Goal: Task Accomplishment & Management: Manage account settings

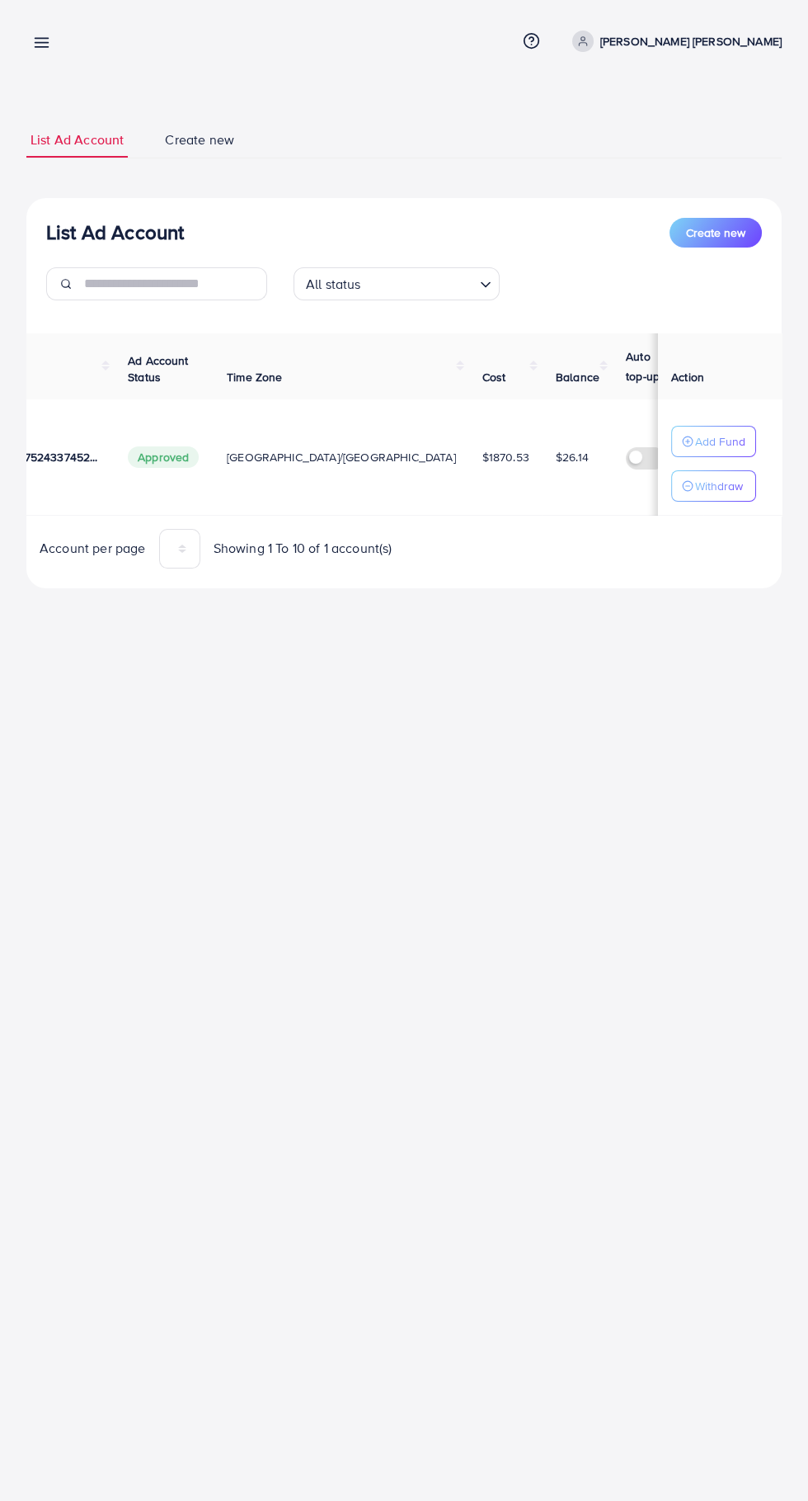
scroll to position [0, 252]
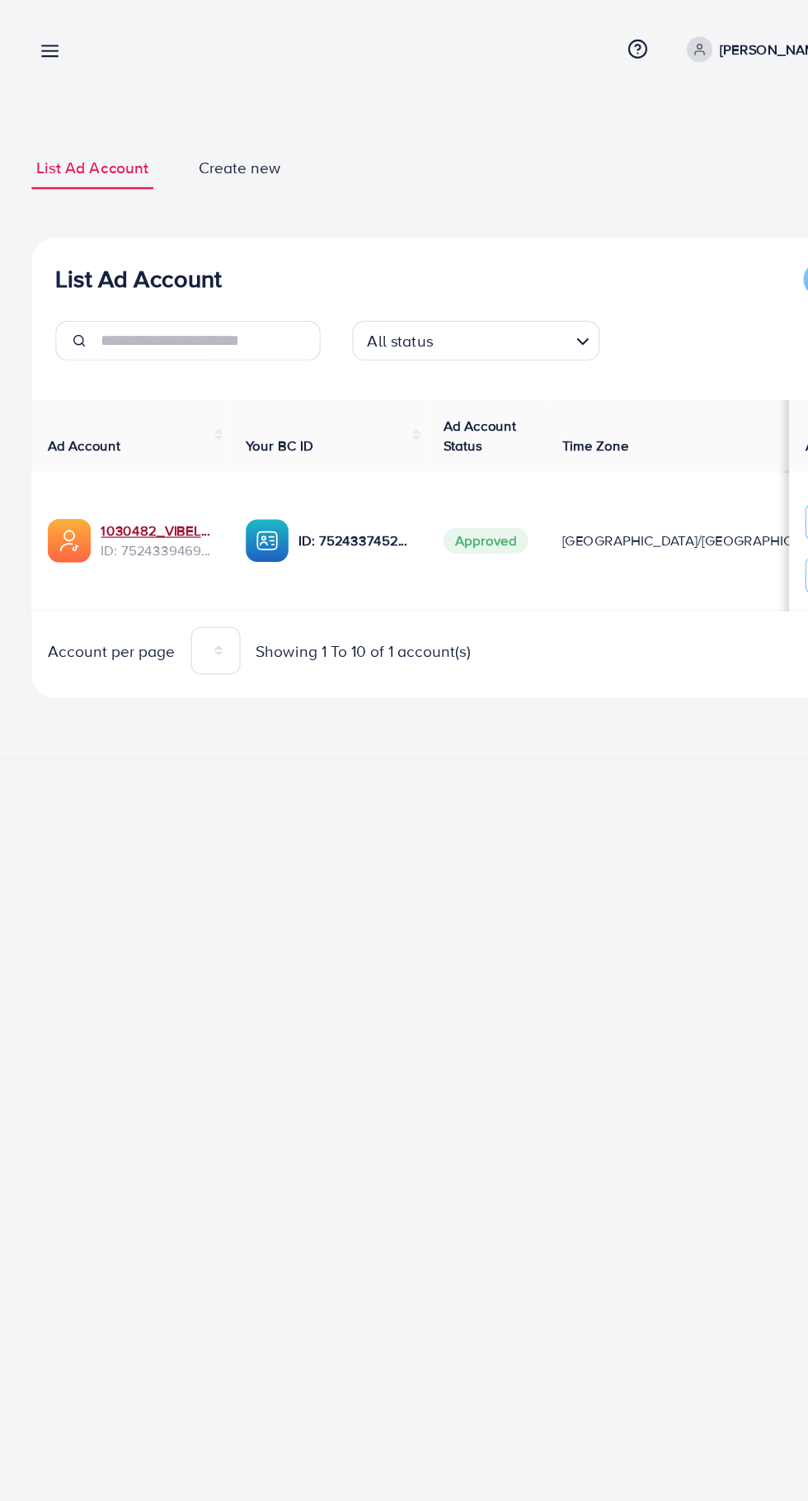
click at [164, 443] on link "1030482_VIBELLA_1751896853798" at bounding box center [131, 442] width 94 height 16
